Goal: Transaction & Acquisition: Book appointment/travel/reservation

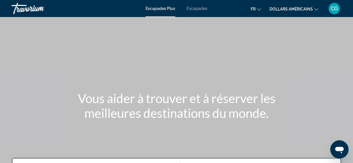
click at [316, 9] on icon "Changer de devise" at bounding box center [316, 9] width 4 height 4
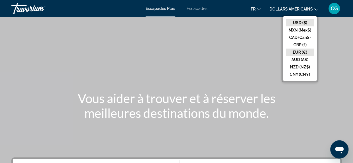
click at [303, 53] on button "EUR (€)" at bounding box center [300, 52] width 28 height 7
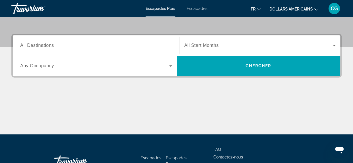
scroll to position [125, 0]
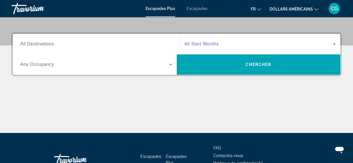
click at [334, 44] on icon "Widget de recherche" at bounding box center [334, 44] width 3 height 1
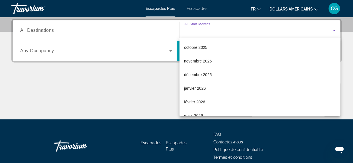
scroll to position [27, 0]
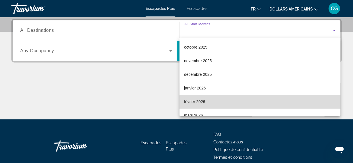
click at [283, 103] on mat-option "février 2026" at bounding box center [259, 102] width 161 height 14
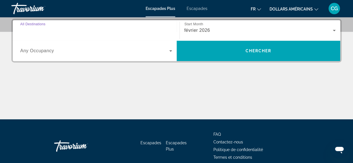
click at [131, 31] on input "Destination All Destinations" at bounding box center [96, 30] width 152 height 7
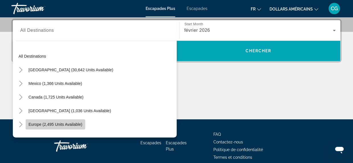
click at [47, 124] on span "Europe (2,495 units available)" at bounding box center [55, 124] width 54 height 5
type input "**********"
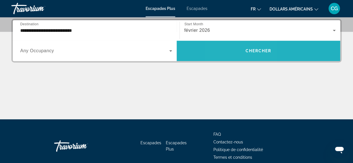
click at [236, 48] on span "Widget de recherche" at bounding box center [259, 51] width 164 height 14
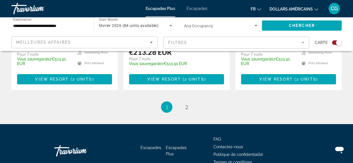
scroll to position [982, 0]
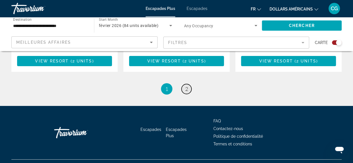
click at [186, 86] on span "2" at bounding box center [186, 89] width 3 height 6
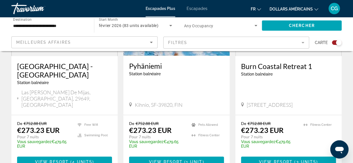
scroll to position [501, 0]
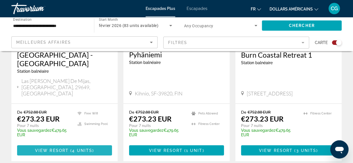
click at [62, 148] on span "View Resort" at bounding box center [52, 150] width 34 height 5
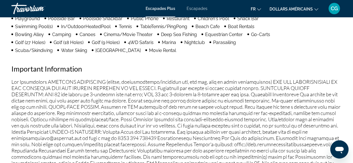
scroll to position [649, 0]
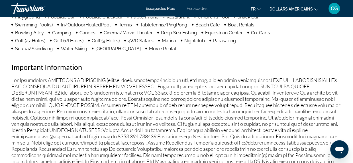
click at [259, 10] on icon "Changer de langue" at bounding box center [259, 9] width 4 height 4
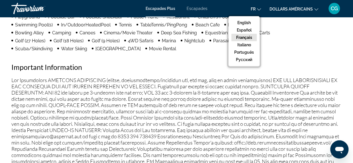
click at [276, 52] on div "Agréments Free Wifi Swimming Pool Wi-Fi Access Sched. Child. [GEOGRAPHIC_DATA].…" at bounding box center [176, 75] width 330 height 305
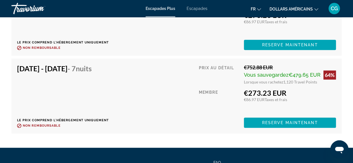
scroll to position [1322, 0]
